Goal: Communication & Community: Answer question/provide support

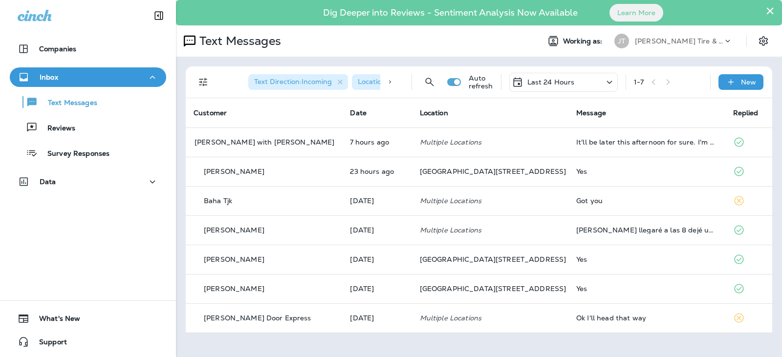
click at [770, 12] on button "×" at bounding box center [770, 11] width 9 height 16
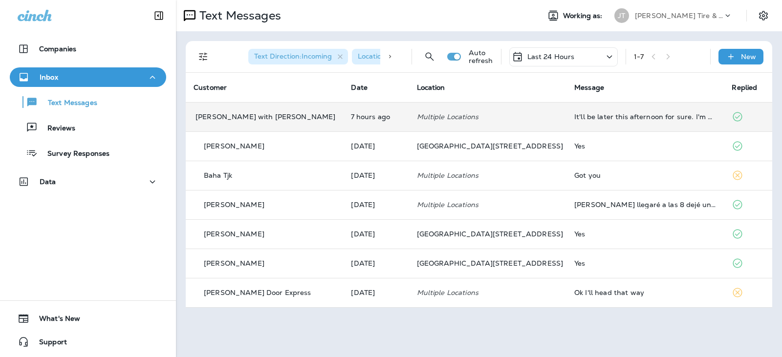
click at [567, 117] on td "It'll be later this afternoon for sure. I'm pretty busy this morning, but I wil…" at bounding box center [645, 116] width 157 height 29
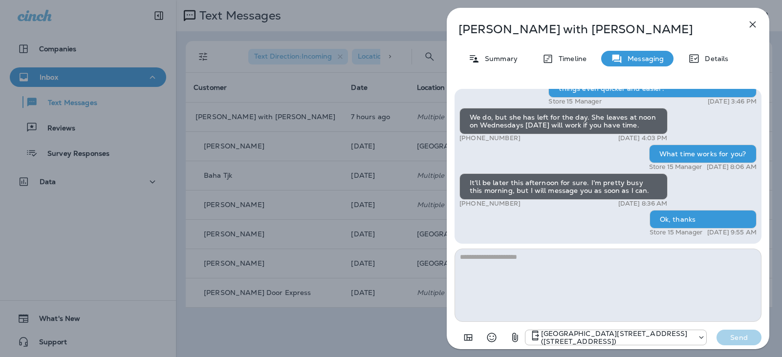
click at [754, 22] on icon "button" at bounding box center [753, 25] width 6 height 6
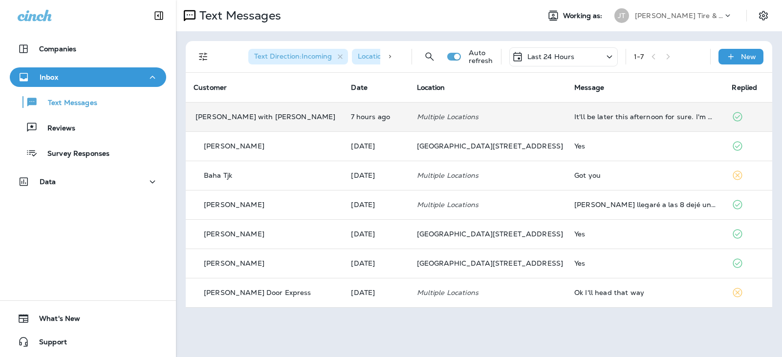
click at [496, 110] on td "Multiple Locations" at bounding box center [487, 116] width 157 height 29
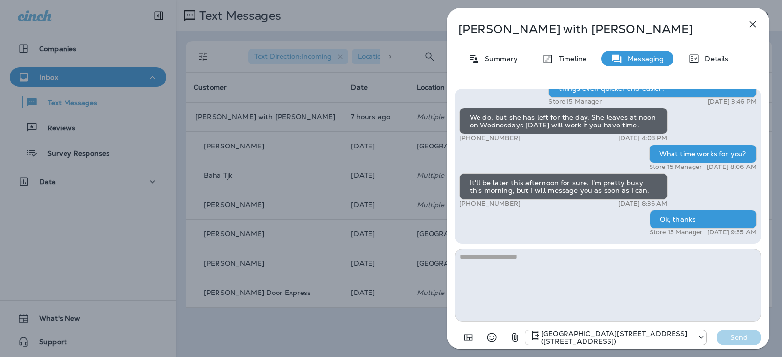
click at [754, 20] on icon "button" at bounding box center [753, 25] width 12 height 12
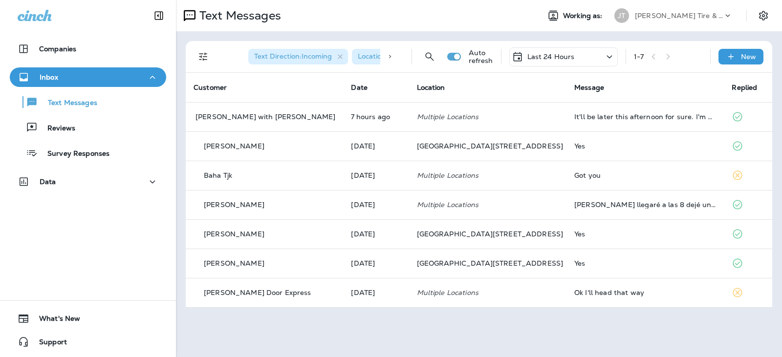
click at [573, 55] on p "Last 24 Hours" at bounding box center [550, 57] width 47 height 8
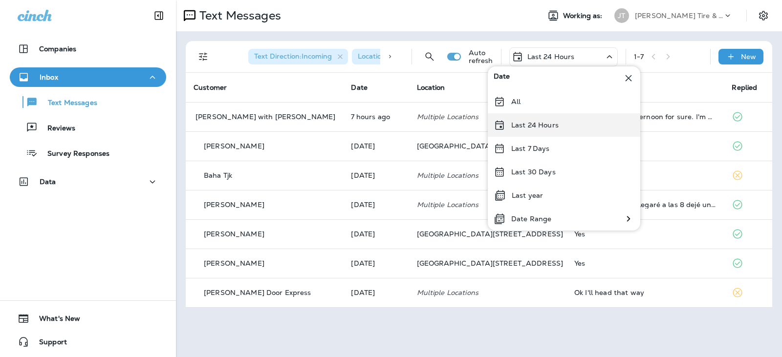
click at [546, 124] on p "Last 24 Hours" at bounding box center [534, 125] width 47 height 8
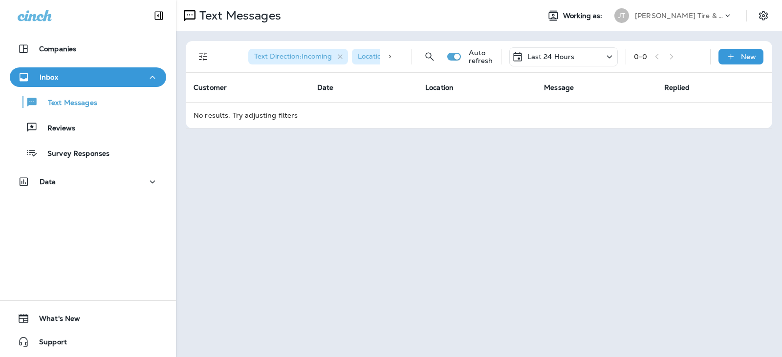
drag, startPoint x: 558, startPoint y: 56, endPoint x: 557, endPoint y: 63, distance: 7.4
click at [557, 56] on p "Last 24 Hours" at bounding box center [550, 57] width 47 height 8
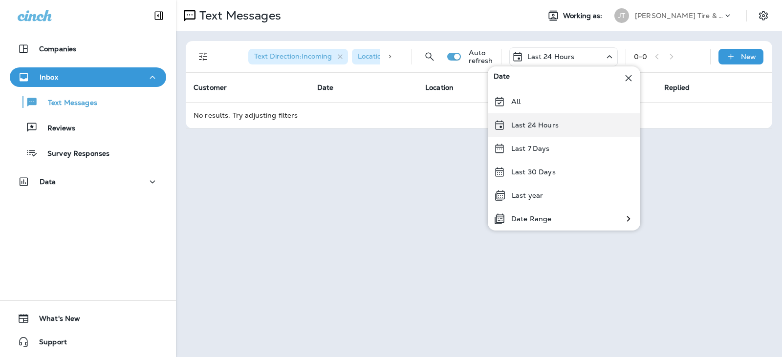
click at [540, 123] on p "Last 24 Hours" at bounding box center [534, 125] width 47 height 8
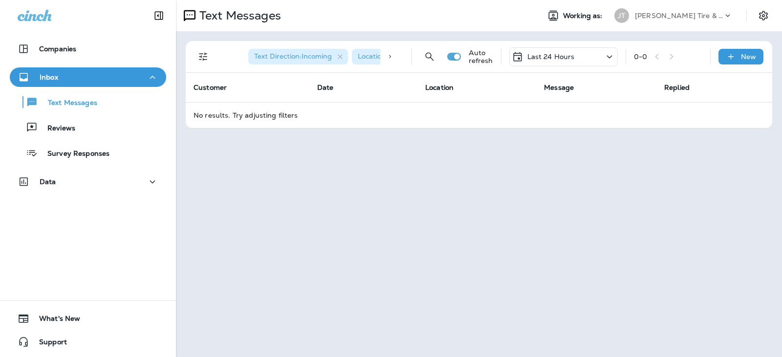
click at [545, 60] on p "Last 24 Hours" at bounding box center [550, 57] width 47 height 8
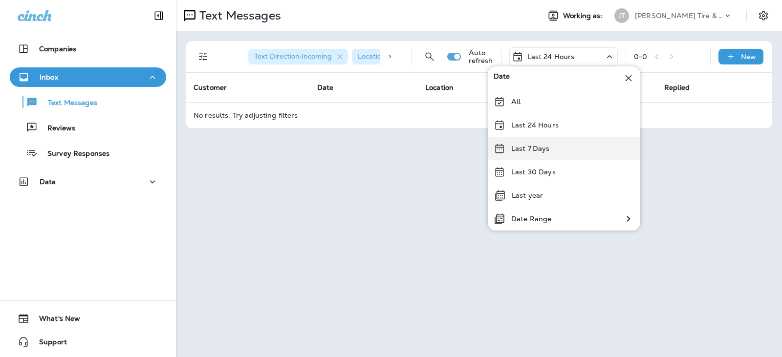
click at [539, 143] on div "Last 7 Days" at bounding box center [564, 148] width 153 height 23
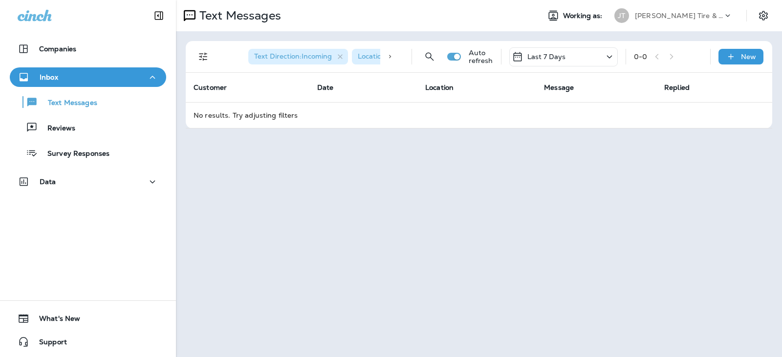
click at [549, 58] on p "Last 7 Days" at bounding box center [546, 57] width 39 height 8
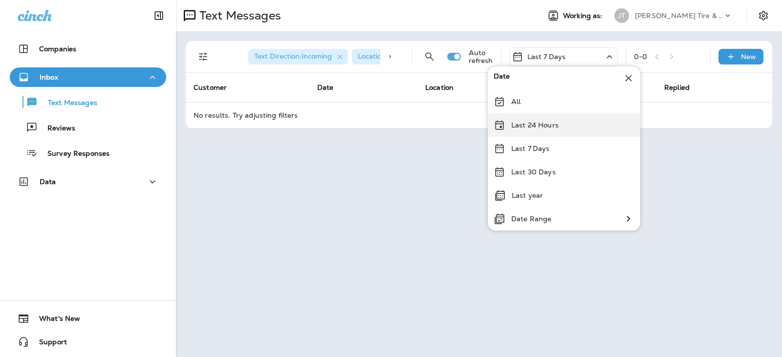
click at [542, 128] on p "Last 24 Hours" at bounding box center [534, 125] width 47 height 8
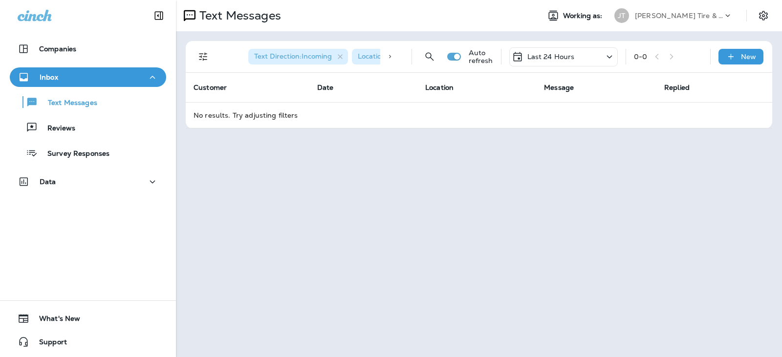
click at [568, 49] on div "Last 24 Hours" at bounding box center [563, 56] width 109 height 19
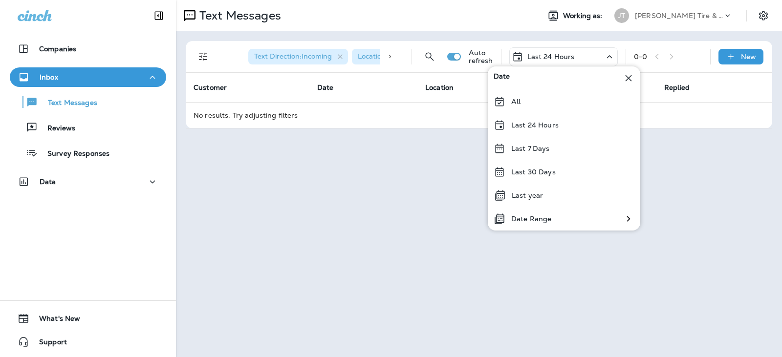
click at [548, 148] on p "Last 7 Days" at bounding box center [530, 149] width 39 height 8
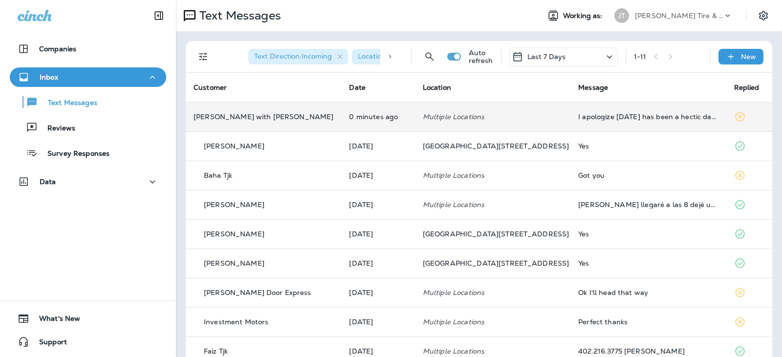
click at [608, 124] on td "I apologize [DATE] has been a hectic day. I will come in [DATE] about 9 o'clock." at bounding box center [647, 116] width 155 height 29
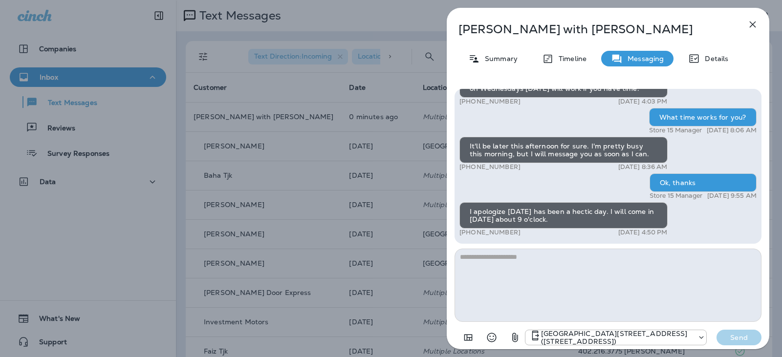
click at [592, 279] on textarea at bounding box center [608, 285] width 307 height 73
type textarea "**********"
click at [754, 338] on button "Send" at bounding box center [739, 338] width 45 height 16
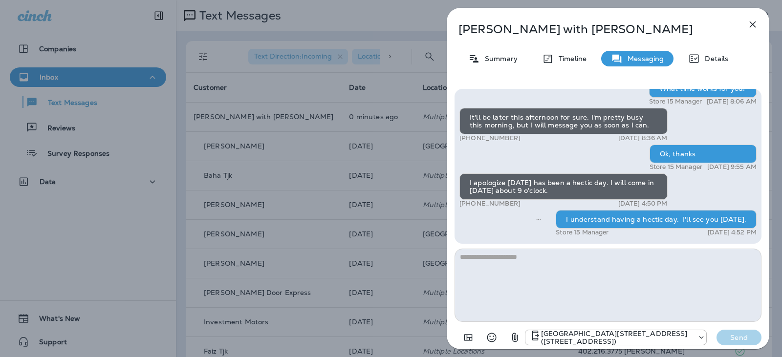
click at [752, 20] on icon "button" at bounding box center [753, 25] width 12 height 12
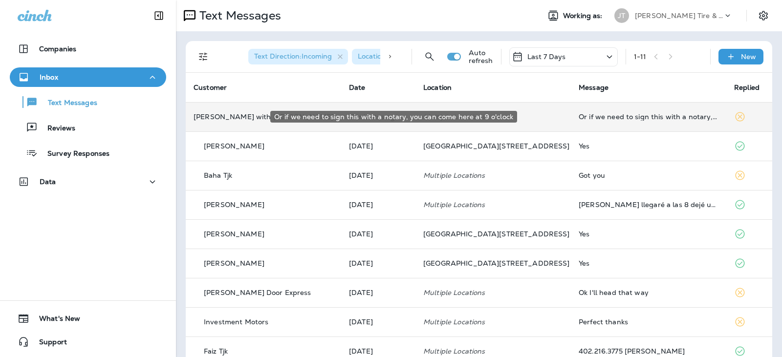
click at [579, 113] on div "Or if we need to sign this with a notary, you can come here at 9 o'clock" at bounding box center [649, 117] width 140 height 8
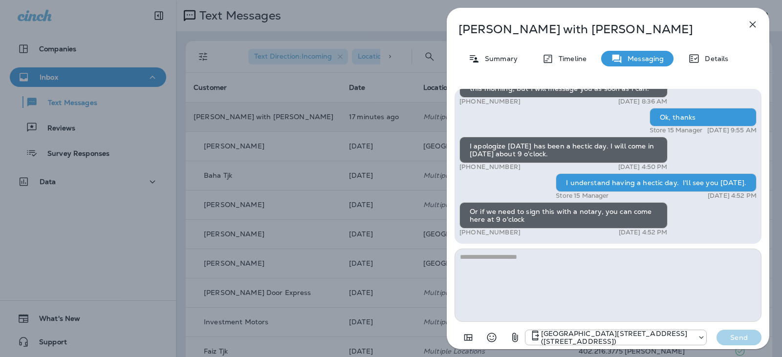
click at [521, 255] on textarea at bounding box center [608, 285] width 307 height 73
click at [548, 301] on textarea at bounding box center [608, 285] width 307 height 73
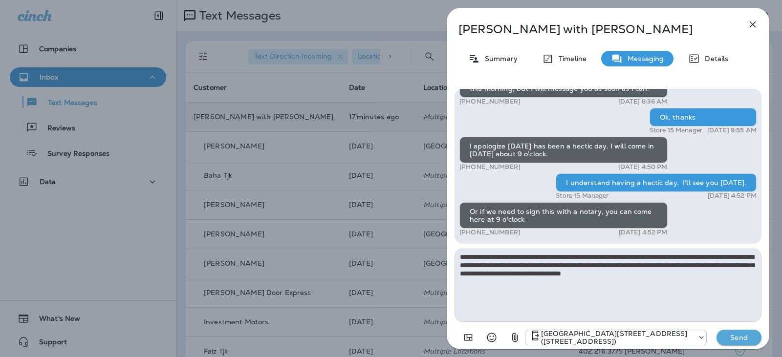
type textarea "**********"
click at [739, 341] on p "Send" at bounding box center [739, 337] width 41 height 9
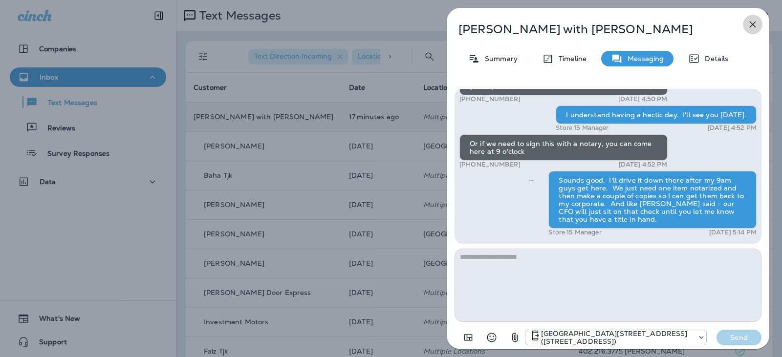
click at [749, 22] on icon "button" at bounding box center [753, 25] width 12 height 12
